Goal: Task Accomplishment & Management: Complete application form

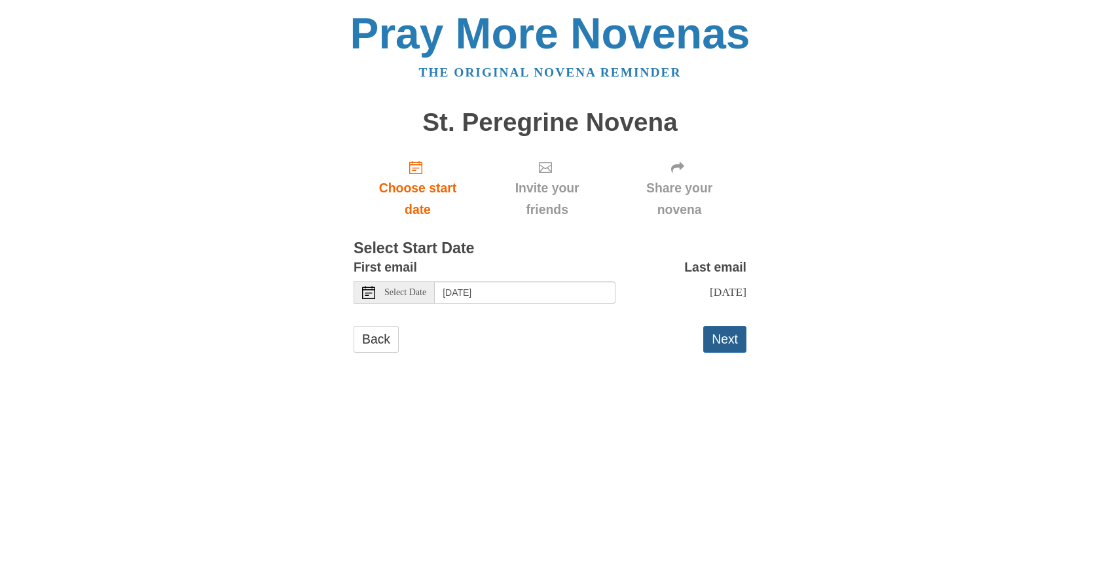
click at [741, 346] on button "Next" at bounding box center [724, 339] width 43 height 27
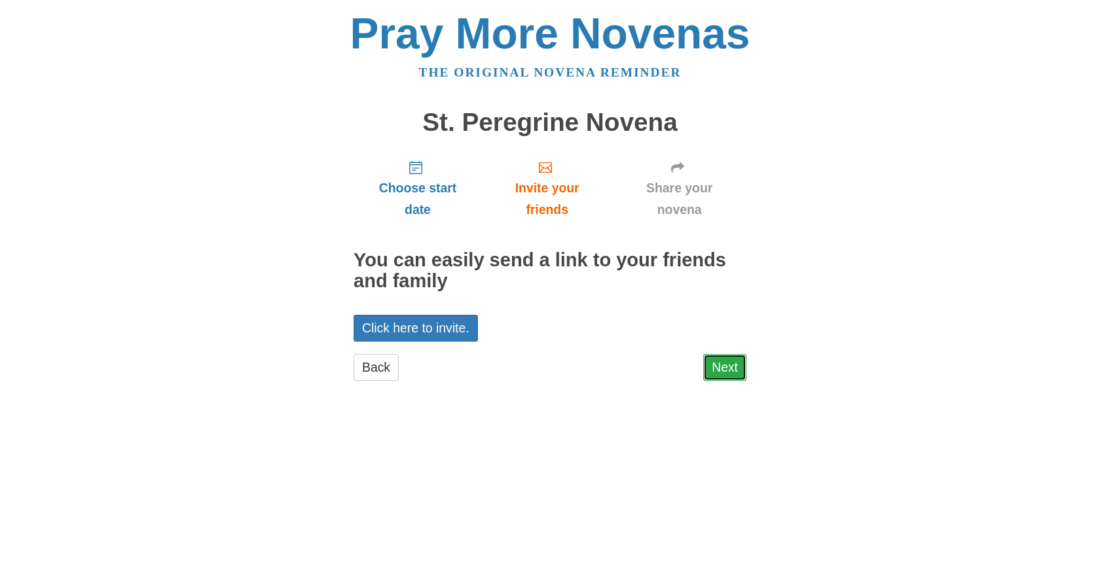
click at [732, 366] on link "Next" at bounding box center [724, 367] width 43 height 27
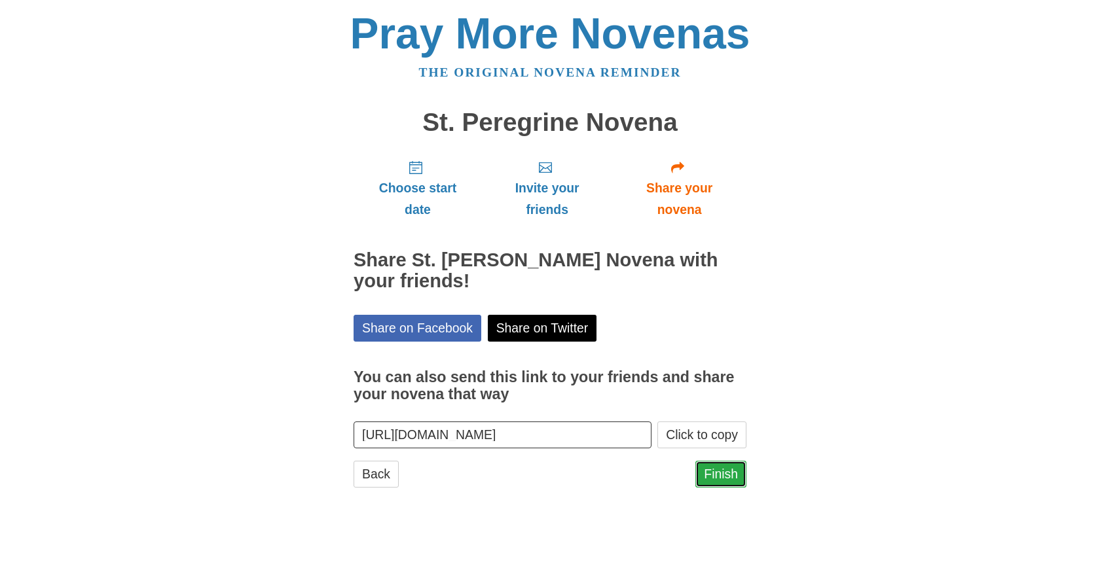
click at [715, 477] on link "Finish" at bounding box center [720, 474] width 51 height 27
